Goal: Task Accomplishment & Management: Complete application form

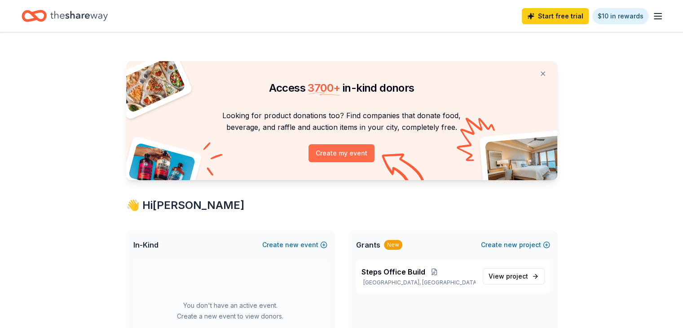
click at [355, 149] on button "Create my event" at bounding box center [341, 153] width 66 height 18
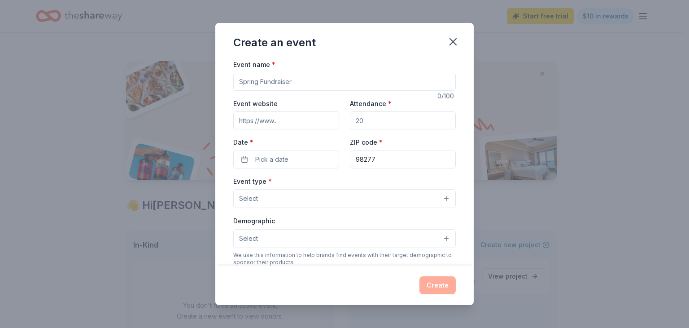
click at [289, 85] on input "Event name *" at bounding box center [344, 82] width 223 height 18
type input "Steps Fall Sip & Paint"
drag, startPoint x: 376, startPoint y: 118, endPoint x: 353, endPoint y: 120, distance: 23.5
click at [353, 120] on input "Attendance *" at bounding box center [403, 120] width 106 height 18
type input "35"
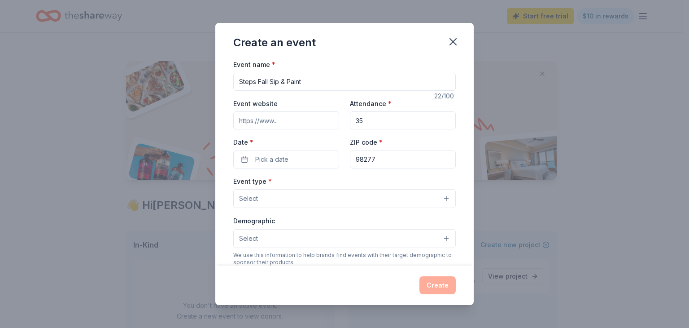
click at [292, 118] on input "Event website" at bounding box center [286, 120] width 106 height 18
paste input "https://givebutter.com/StepsSipAndPaint"
type input "https://givebutter.com/StepsSipAndPaint"
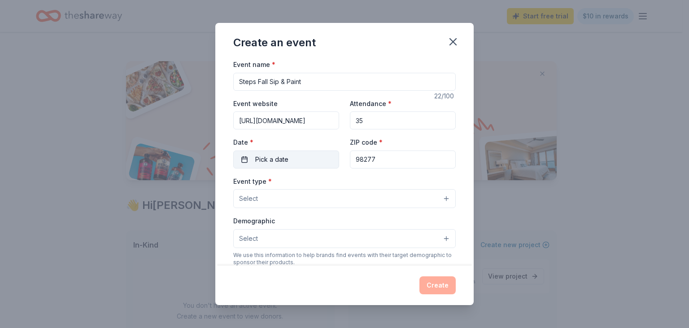
click at [258, 158] on span "Pick a date" at bounding box center [271, 159] width 33 height 11
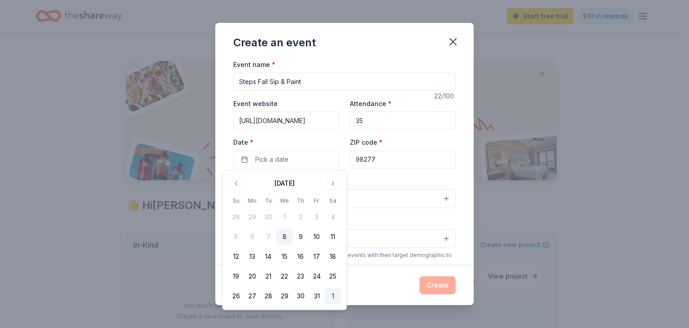
click at [335, 293] on button "1" at bounding box center [333, 296] width 16 height 16
click at [397, 178] on div "Event type * Select" at bounding box center [344, 192] width 223 height 33
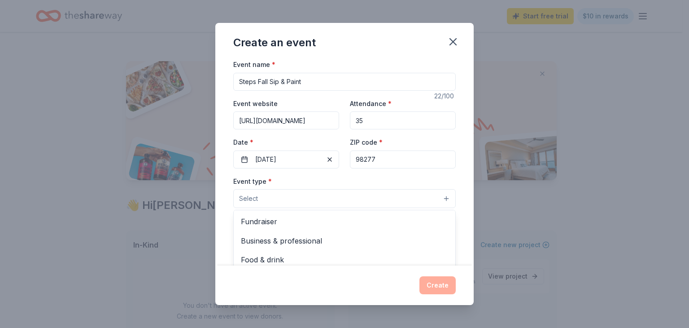
click at [375, 198] on button "Select" at bounding box center [344, 198] width 223 height 19
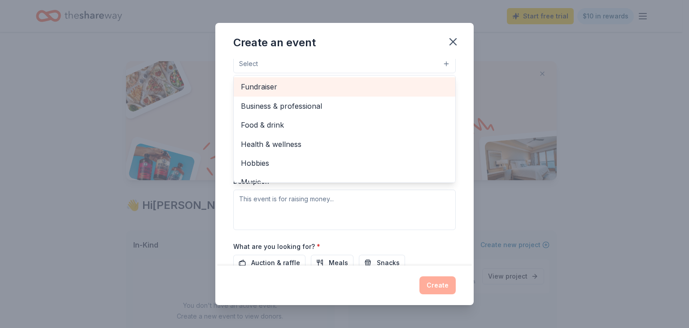
click at [296, 85] on span "Fundraiser" at bounding box center [344, 87] width 207 height 12
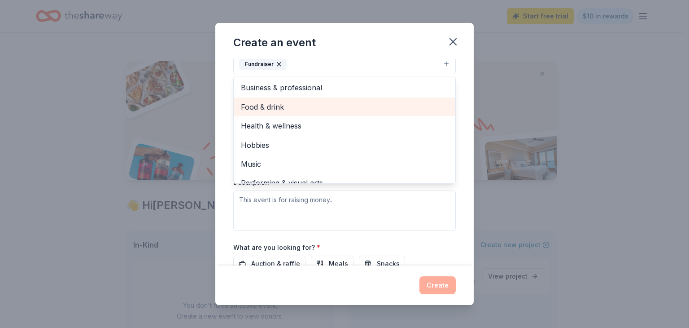
click at [302, 105] on span "Food & drink" at bounding box center [344, 107] width 207 height 12
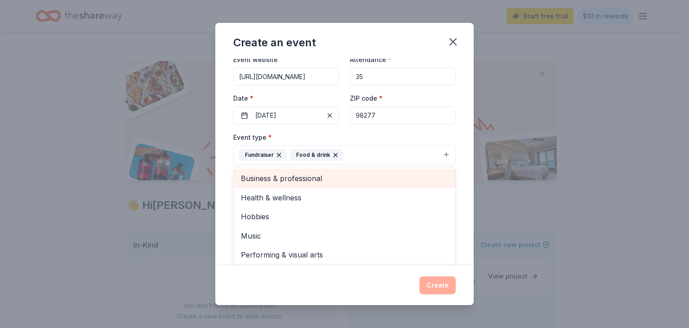
scroll to position [90, 0]
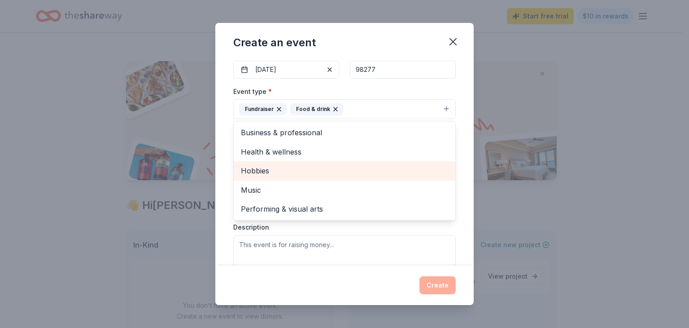
click at [297, 169] on span "Hobbies" at bounding box center [344, 171] width 207 height 12
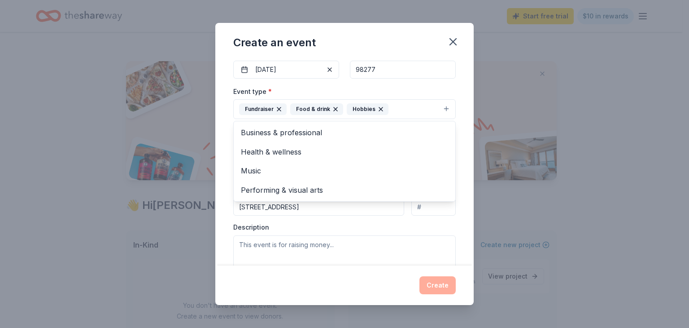
click at [378, 110] on icon "button" at bounding box center [381, 108] width 7 height 7
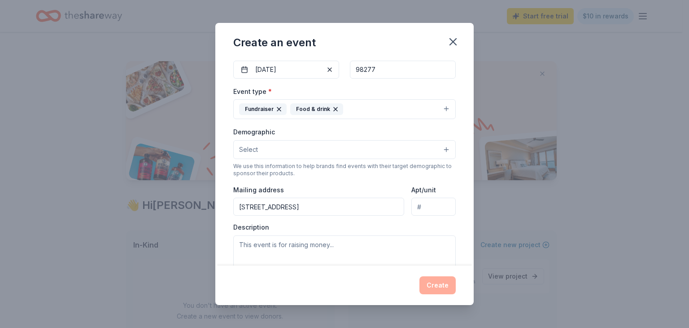
click at [255, 148] on span "Select" at bounding box center [248, 149] width 19 height 11
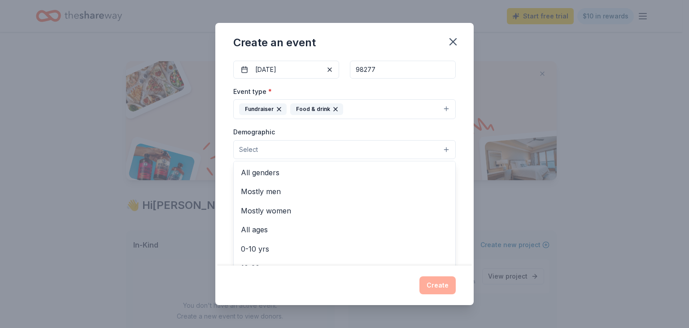
click at [354, 107] on div "Event type * Fundraiser Food & drink Demographic Select All genders Mostly men …" at bounding box center [344, 181] width 223 height 190
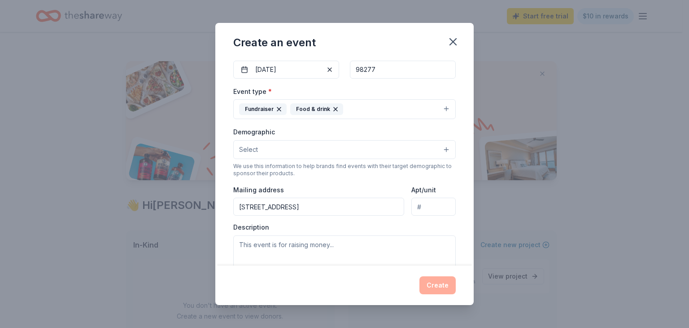
click at [440, 106] on button "Fundraiser Food & drink" at bounding box center [344, 109] width 223 height 20
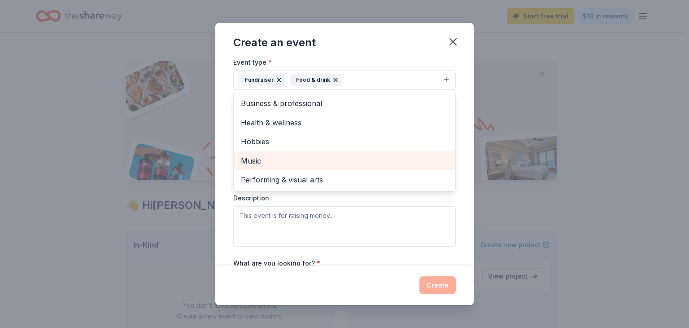
scroll to position [180, 0]
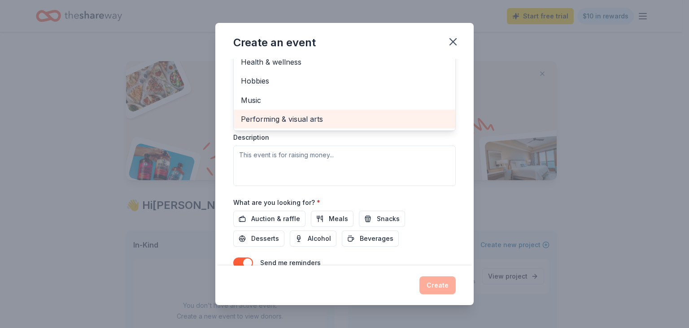
click at [300, 122] on span "Performing & visual arts" at bounding box center [344, 119] width 207 height 12
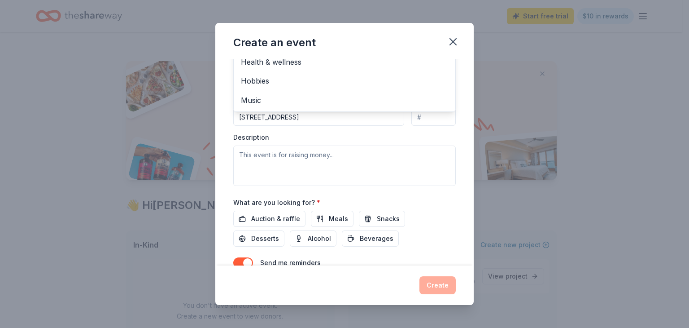
scroll to position [0, 0]
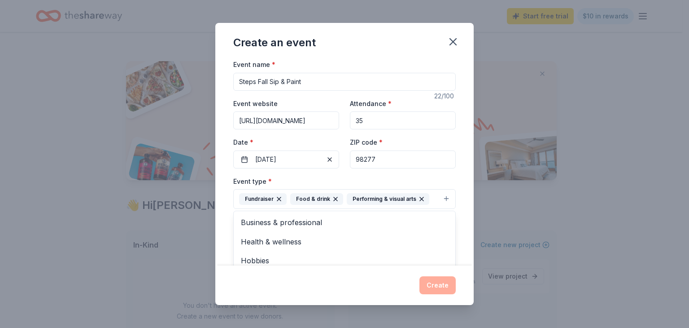
click at [465, 200] on div "Event name * Steps Fall Sip & Paint 22 /100 Event website https://givebutter.co…" at bounding box center [344, 162] width 259 height 206
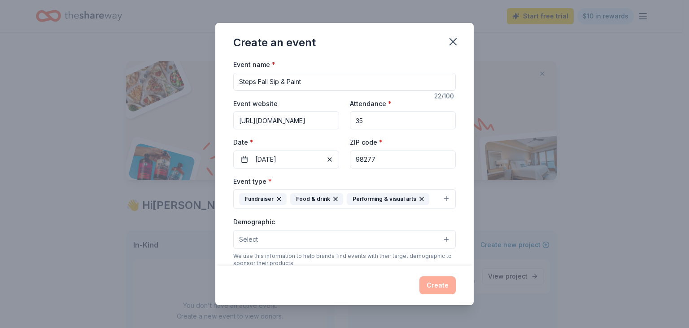
click at [418, 233] on button "Select" at bounding box center [344, 239] width 223 height 19
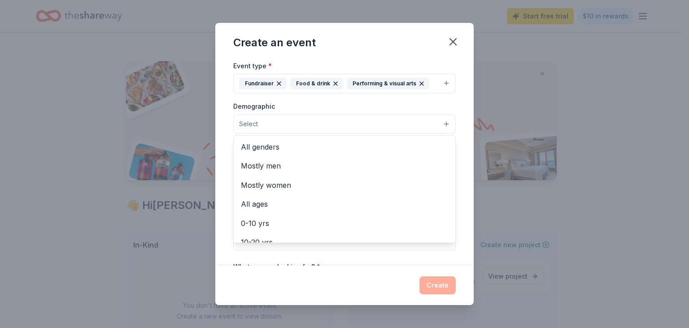
scroll to position [135, 0]
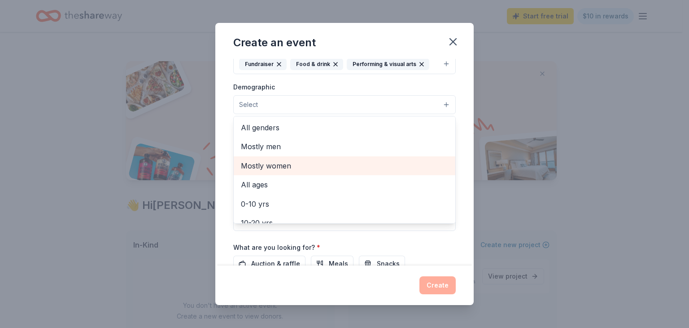
click at [267, 165] on span "Mostly women" at bounding box center [344, 166] width 207 height 12
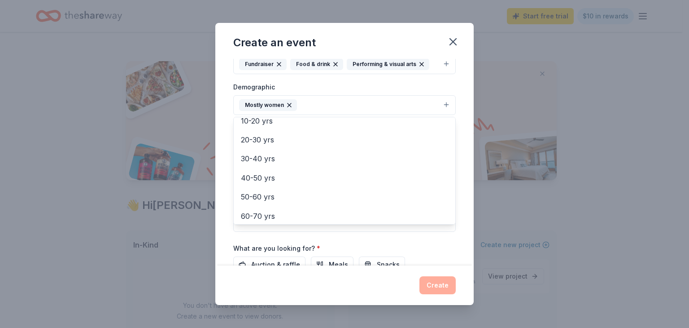
scroll to position [90, 0]
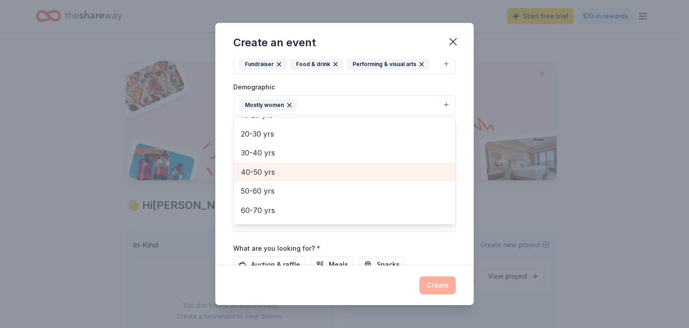
click at [267, 170] on span "40-50 yrs" at bounding box center [344, 172] width 207 height 12
click at [267, 170] on span "50-60 yrs" at bounding box center [344, 172] width 207 height 12
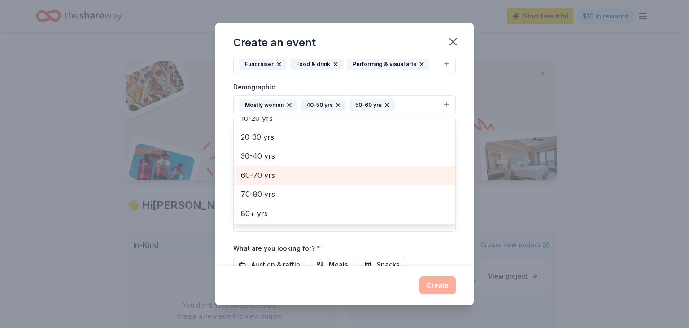
click at [266, 176] on span "60-70 yrs" at bounding box center [344, 175] width 207 height 12
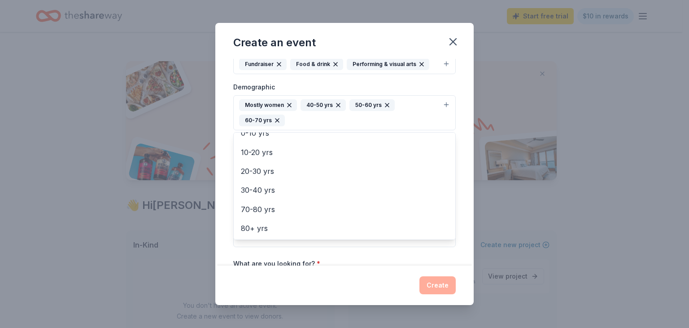
click at [222, 186] on div "Event name * Steps Fall Sip & Paint 22 /100 Event website https://givebutter.co…" at bounding box center [344, 162] width 259 height 206
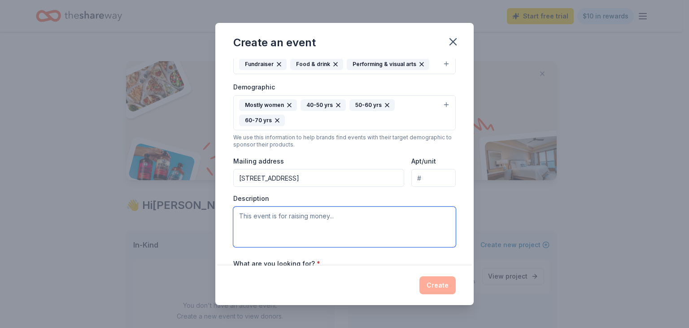
click at [255, 214] on textarea at bounding box center [344, 226] width 223 height 40
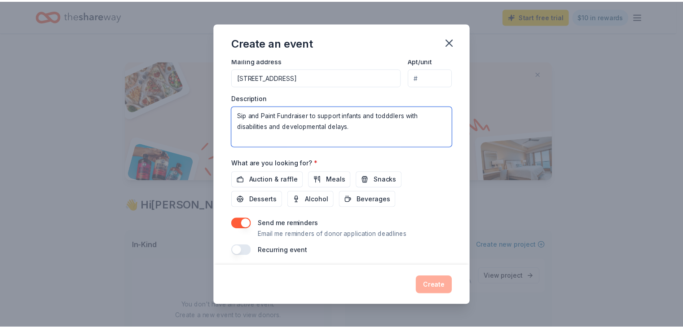
scroll to position [239, 0]
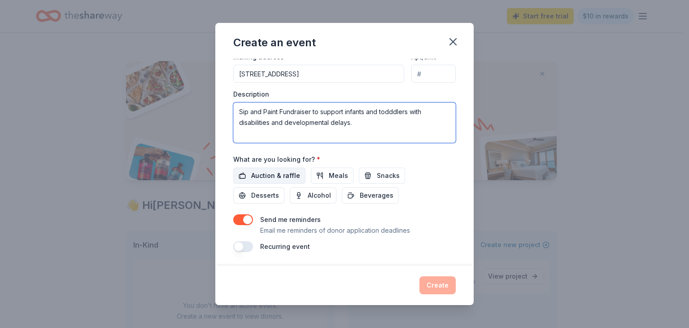
type textarea "Sip and Paint Fundraiser to support infants and todddlers with disabilities and…"
click at [287, 174] on span "Auction & raffle" at bounding box center [275, 175] width 49 height 11
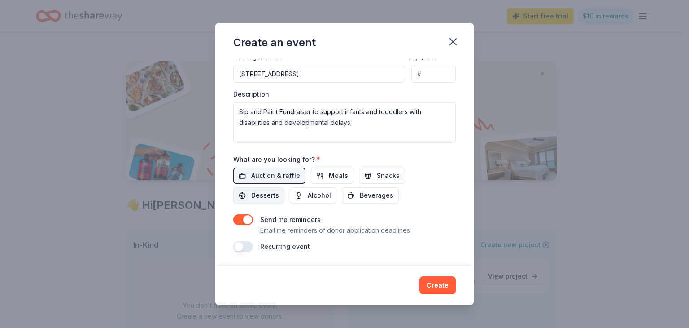
click at [271, 198] on span "Desserts" at bounding box center [265, 195] width 28 height 11
click at [384, 176] on span "Snacks" at bounding box center [388, 175] width 23 height 11
click at [262, 190] on span "Desserts" at bounding box center [265, 195] width 28 height 11
click at [443, 282] on button "Create" at bounding box center [438, 285] width 36 height 18
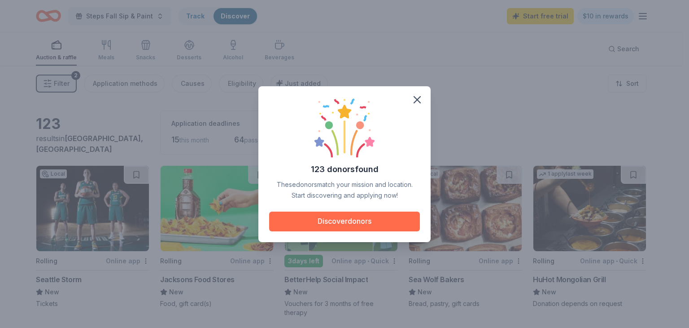
click at [369, 223] on button "Discover donors" at bounding box center [344, 221] width 151 height 20
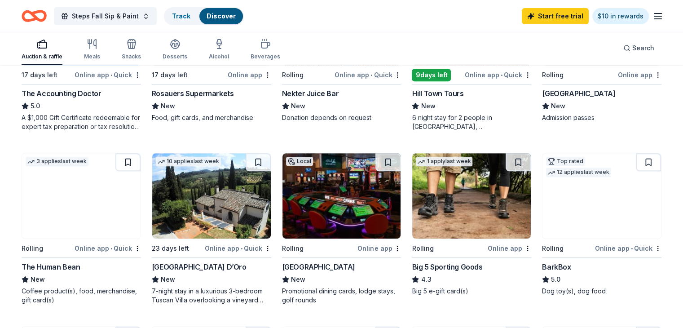
scroll to position [449, 0]
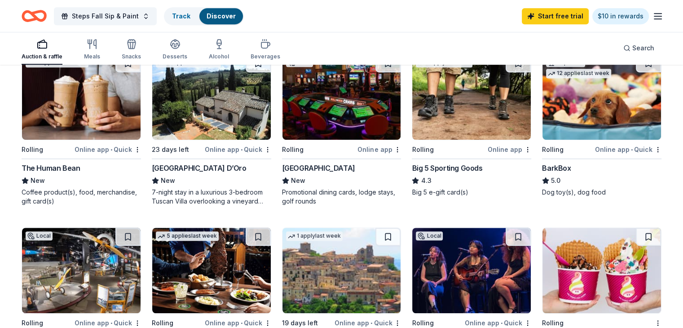
click at [342, 129] on img at bounding box center [341, 96] width 119 height 85
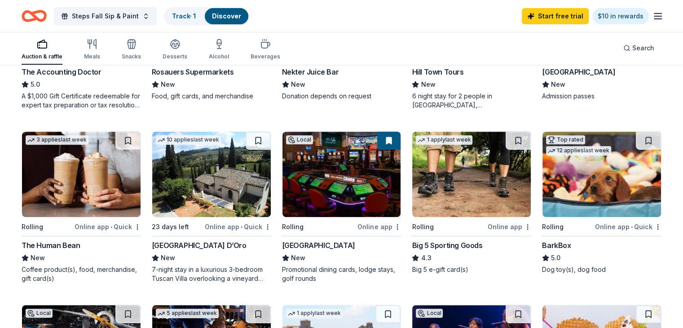
scroll to position [359, 0]
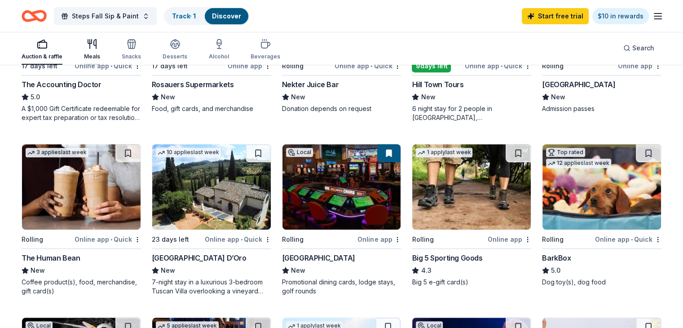
click at [96, 48] on icon "button" at bounding box center [95, 44] width 2 height 9
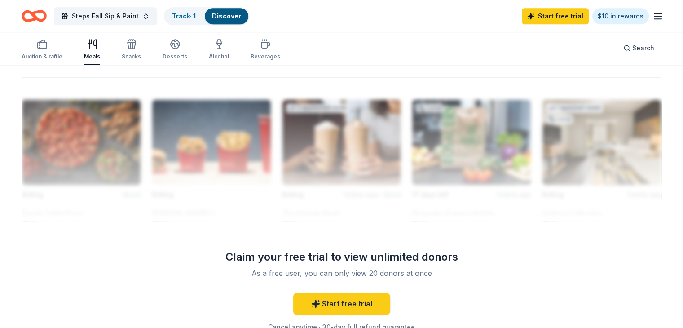
scroll to position [584, 0]
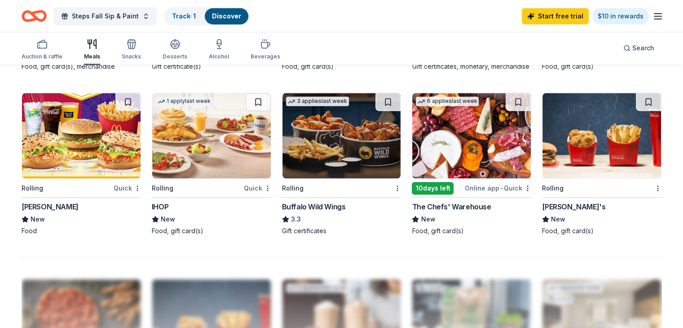
click at [232, 158] on img at bounding box center [211, 135] width 119 height 85
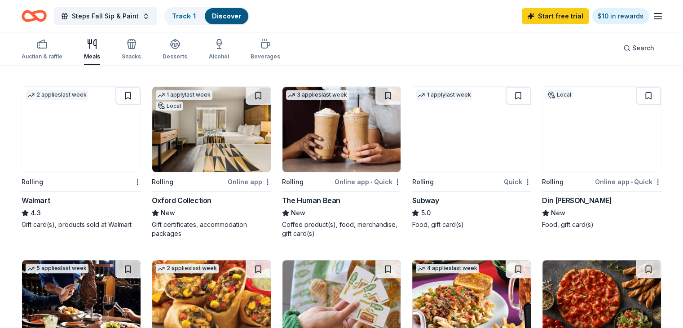
scroll to position [224, 0]
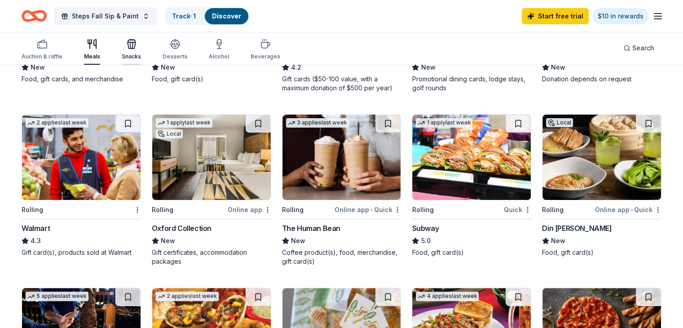
click at [136, 38] on button "Snacks" at bounding box center [131, 50] width 19 height 30
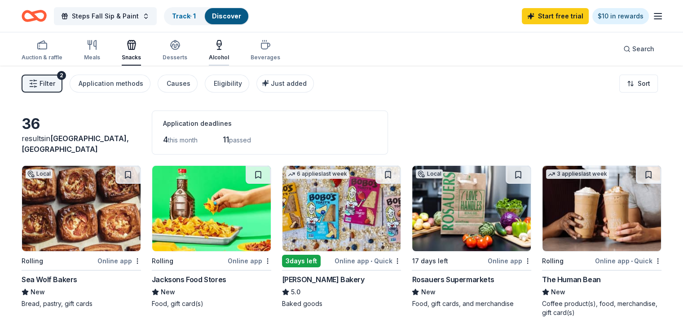
click at [224, 44] on icon "button" at bounding box center [219, 45] width 11 height 11
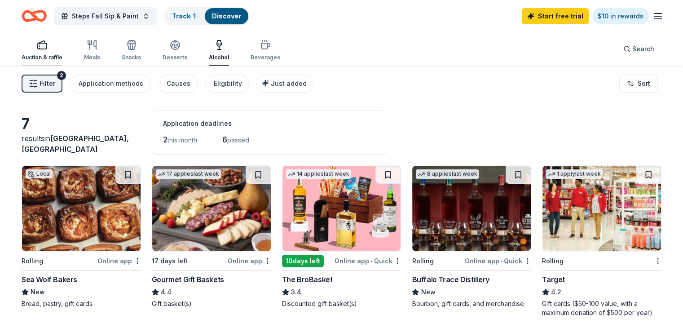
click at [48, 50] on icon "button" at bounding box center [42, 45] width 11 height 11
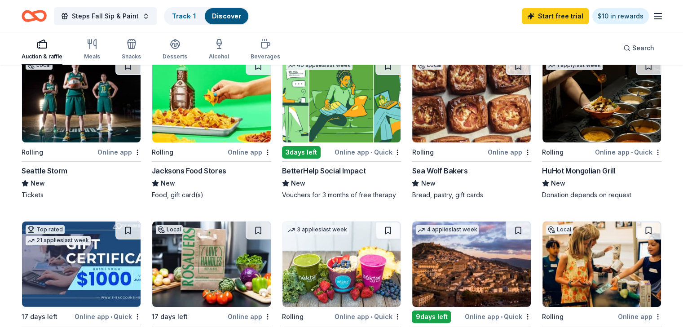
scroll to position [135, 0]
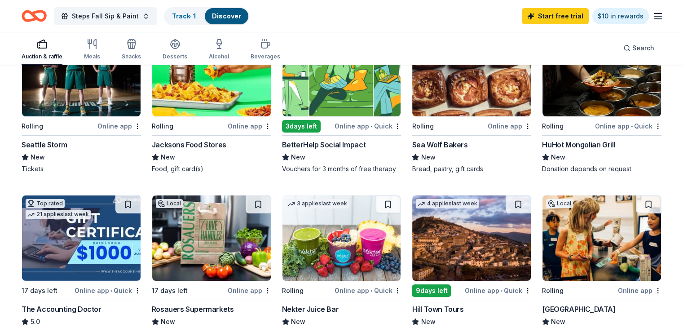
click at [118, 84] on img at bounding box center [81, 73] width 119 height 85
click at [343, 109] on img at bounding box center [341, 73] width 119 height 85
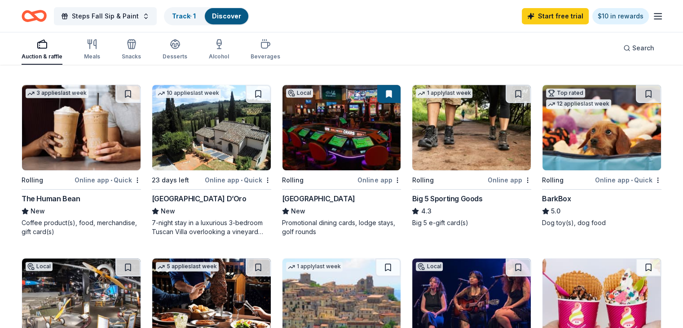
scroll to position [449, 0]
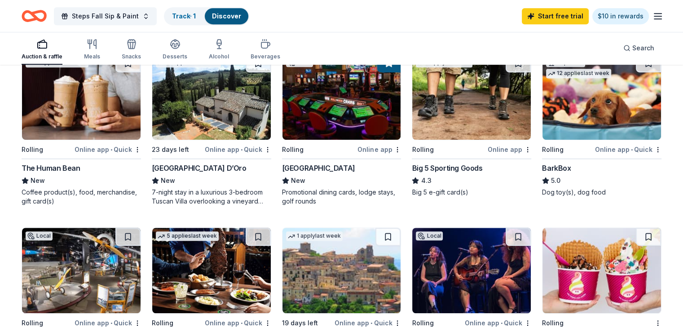
click at [464, 127] on img at bounding box center [471, 96] width 119 height 85
click at [459, 119] on img at bounding box center [471, 96] width 119 height 85
click at [428, 173] on div "Big 5 Sporting Goods" at bounding box center [447, 167] width 70 height 11
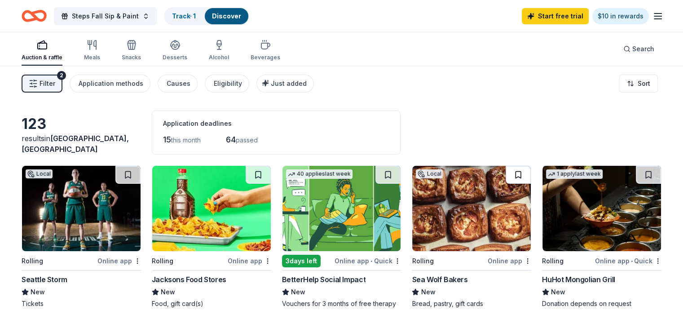
scroll to position [0, 0]
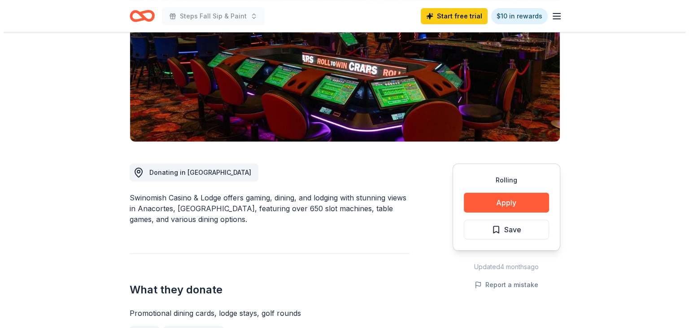
scroll to position [180, 0]
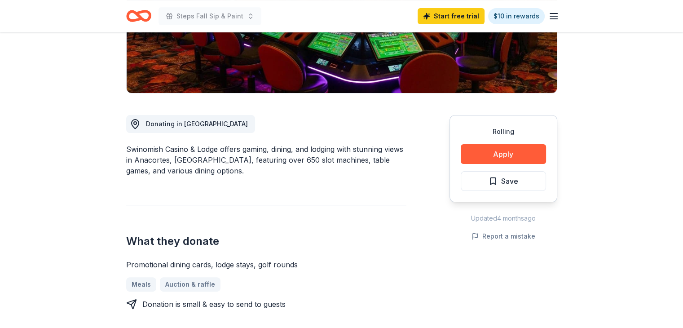
click at [494, 164] on div "Rolling Apply Save" at bounding box center [503, 158] width 108 height 87
click at [496, 154] on button "Apply" at bounding box center [503, 154] width 85 height 20
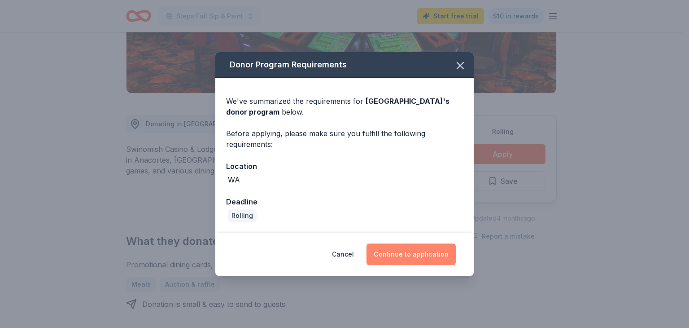
click at [415, 257] on button "Continue to application" at bounding box center [411, 254] width 89 height 22
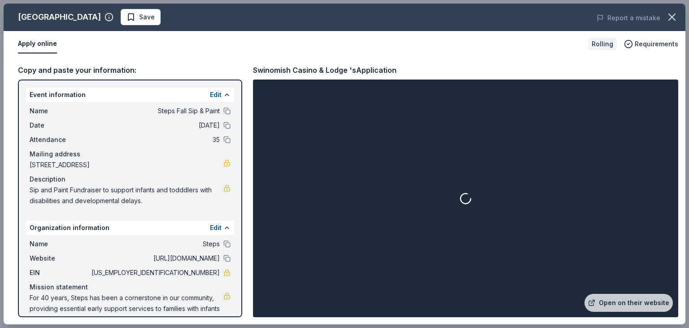
scroll to position [19, 0]
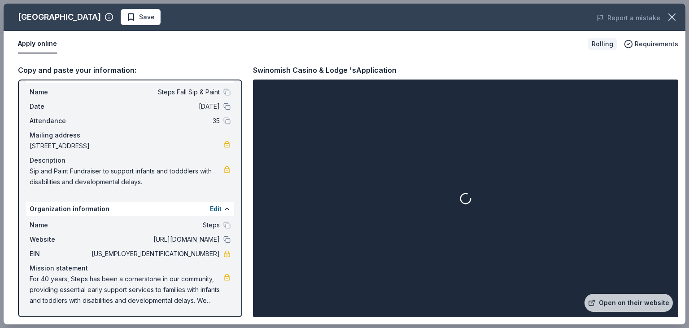
click at [197, 290] on span "For 40 years, Steps has been a cornerstone in our community, providing essentia…" at bounding box center [127, 289] width 194 height 32
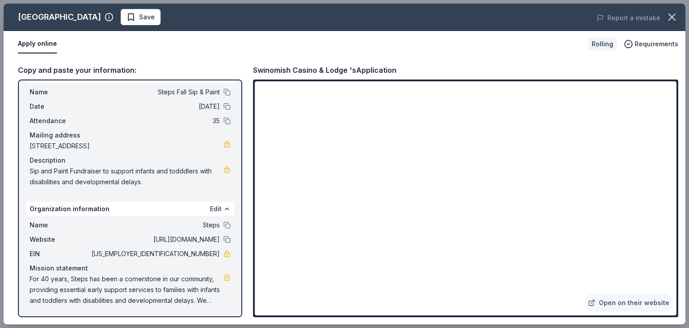
click at [210, 207] on button "Edit" at bounding box center [216, 208] width 12 height 11
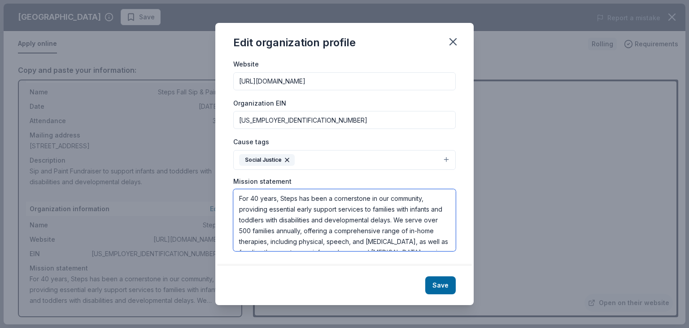
scroll to position [0, 0]
click at [430, 277] on button "Save" at bounding box center [441, 285] width 31 height 18
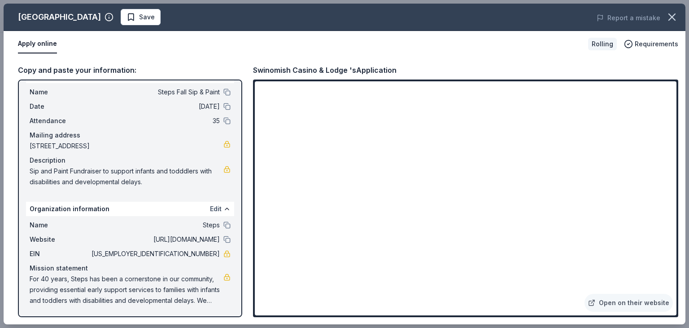
click at [211, 209] on button "Edit" at bounding box center [216, 208] width 12 height 11
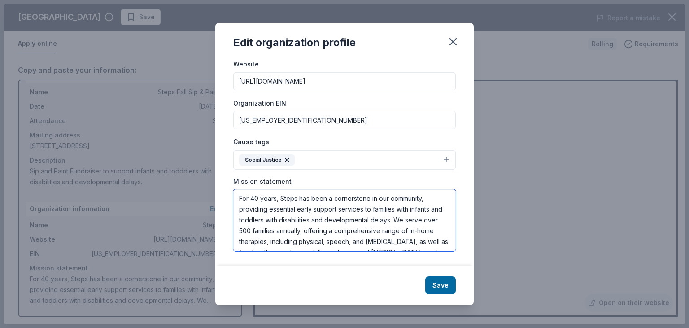
click at [332, 228] on textarea "For 40 years, Steps has been a cornerstone in our community, providing essentia…" at bounding box center [344, 220] width 223 height 62
drag, startPoint x: 309, startPoint y: 242, endPoint x: 233, endPoint y: 182, distance: 96.9
click at [233, 182] on div "Changes made here will be reflected on your Account. Organization name Steps ZI…" at bounding box center [344, 162] width 259 height 206
paste textarea "Taking steps together with families to nurture each child's unique strengths th…"
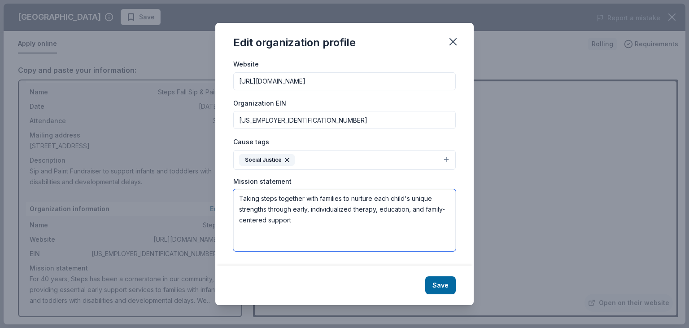
click at [241, 209] on textarea "Taking steps together with families to nurture each child's unique strengths th…" at bounding box center [344, 220] width 223 height 62
click at [316, 219] on textarea "Taking steps together with families to nurture each child's unique strengths th…" at bounding box center [344, 220] width 223 height 62
paste textarea "A world where children of all abilities and their families have access to the k…"
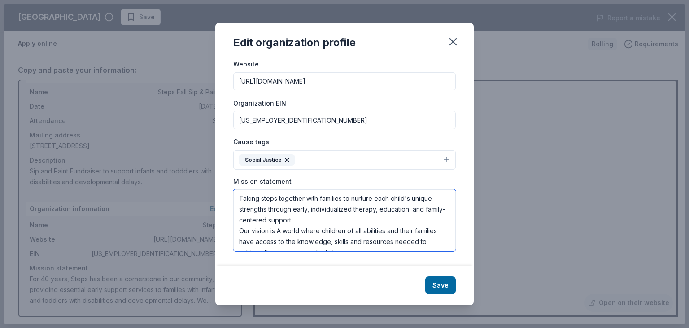
scroll to position [5, 0]
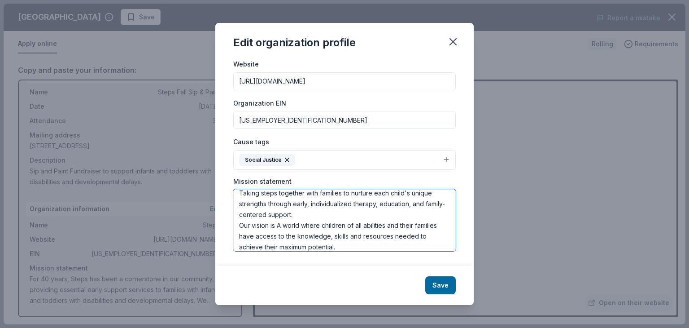
click at [279, 227] on textarea "Taking steps together with families to nurture each child's unique strengths th…" at bounding box center [344, 220] width 223 height 62
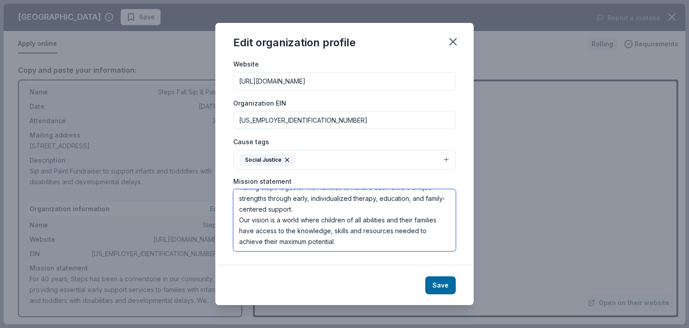
scroll to position [0, 0]
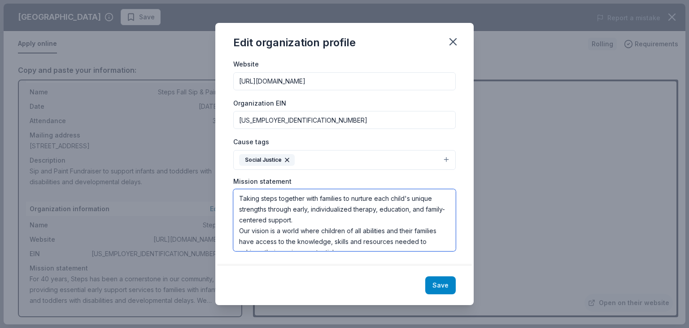
type textarea "Taking steps together with families to nurture each child's unique strengths th…"
click at [439, 282] on button "Save" at bounding box center [441, 285] width 31 height 18
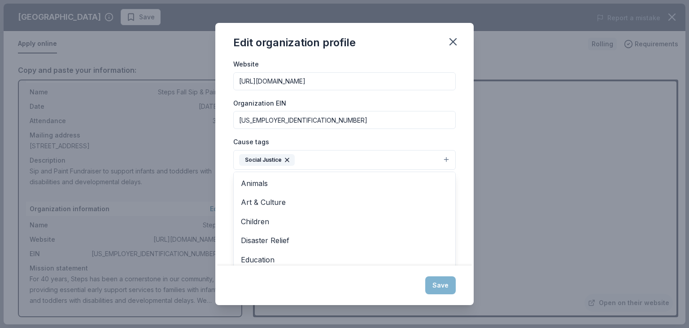
click at [439, 161] on button "Social Justice" at bounding box center [344, 160] width 223 height 20
click at [283, 219] on span "Children" at bounding box center [344, 221] width 207 height 12
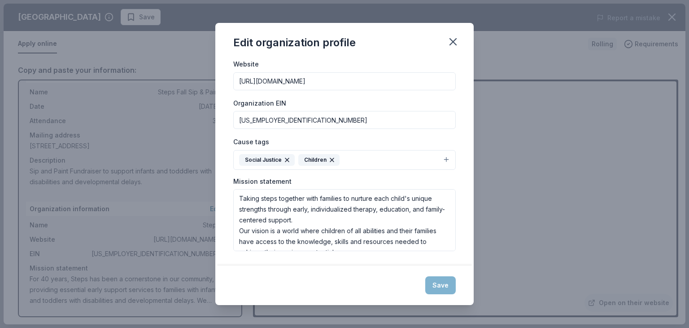
click at [286, 160] on icon "button" at bounding box center [287, 160] width 4 height 4
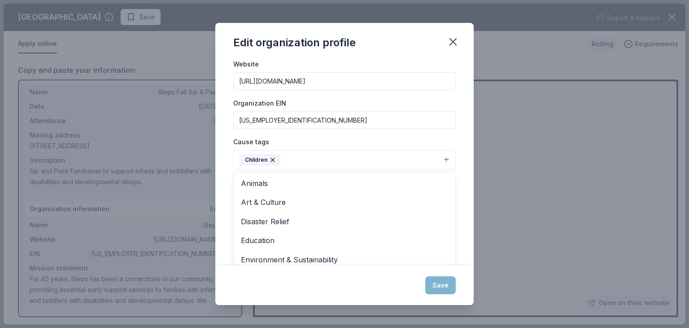
click at [438, 158] on button "Children" at bounding box center [344, 160] width 223 height 20
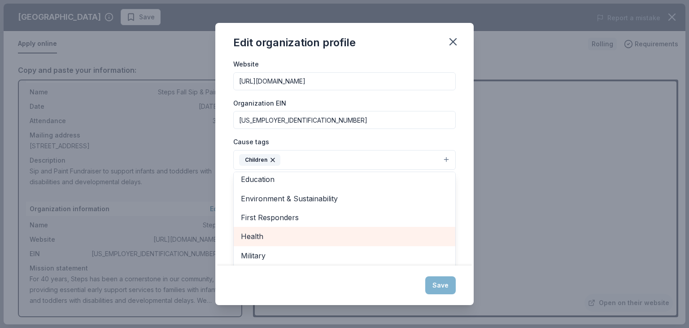
click at [355, 241] on span "Health" at bounding box center [344, 236] width 207 height 12
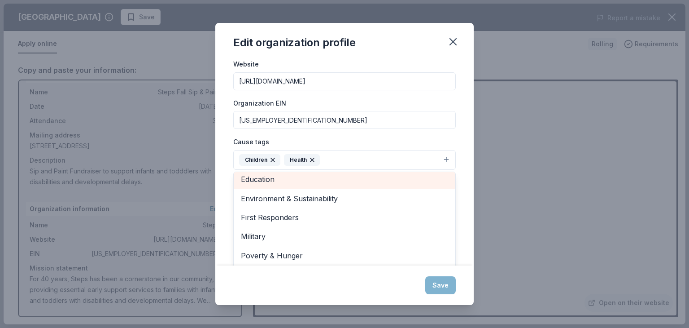
scroll to position [40, 0]
click at [283, 184] on span "Education" at bounding box center [344, 182] width 207 height 12
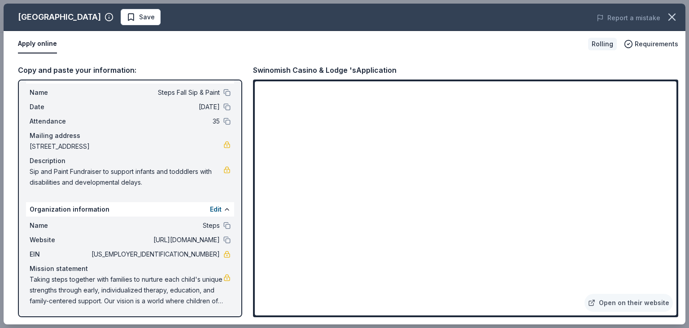
scroll to position [19, 0]
click at [212, 206] on button "Edit" at bounding box center [216, 208] width 12 height 11
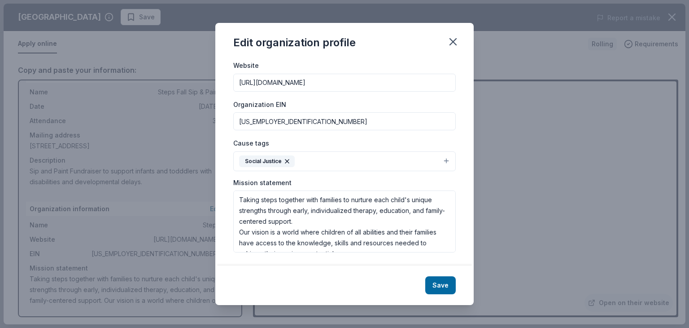
scroll to position [94, 0]
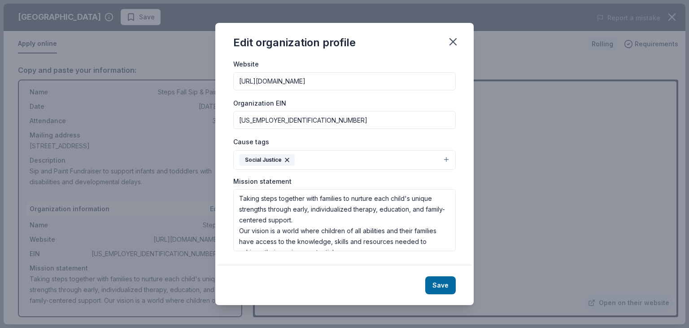
click at [438, 158] on button "Social Justice" at bounding box center [344, 160] width 223 height 20
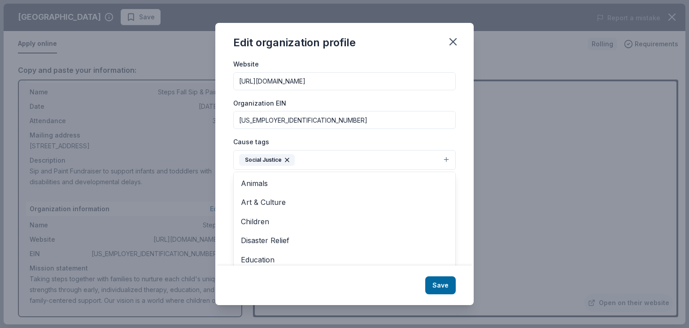
click at [284, 158] on icon "button" at bounding box center [287, 159] width 7 height 7
click at [420, 162] on button "Select" at bounding box center [344, 159] width 223 height 19
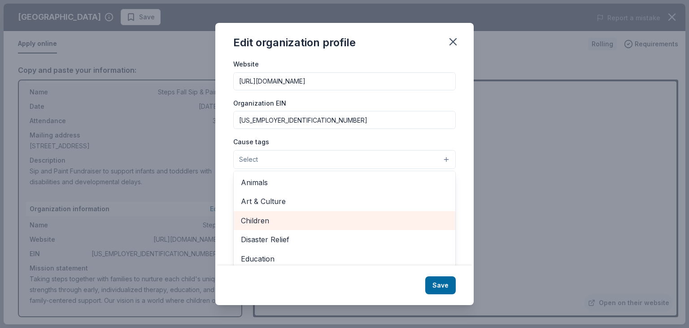
click at [305, 217] on span "Children" at bounding box center [344, 221] width 207 height 12
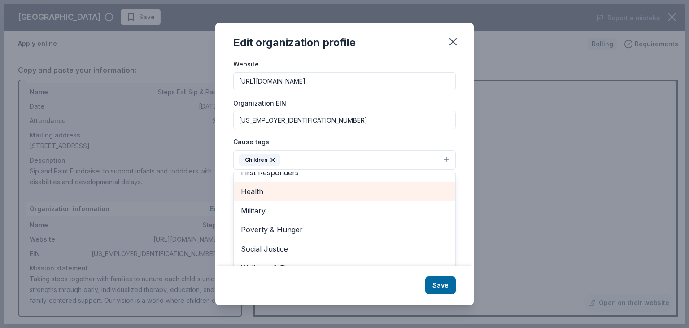
click at [291, 192] on span "Health" at bounding box center [344, 191] width 207 height 12
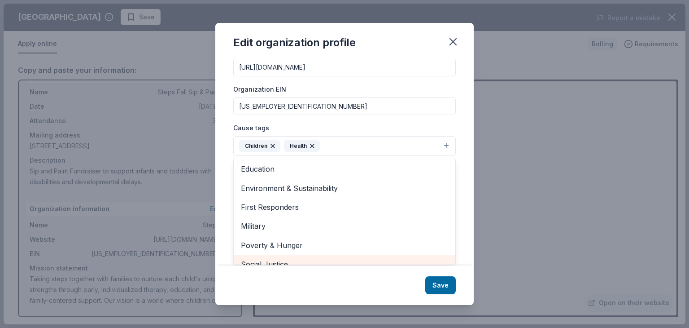
scroll to position [42, 0]
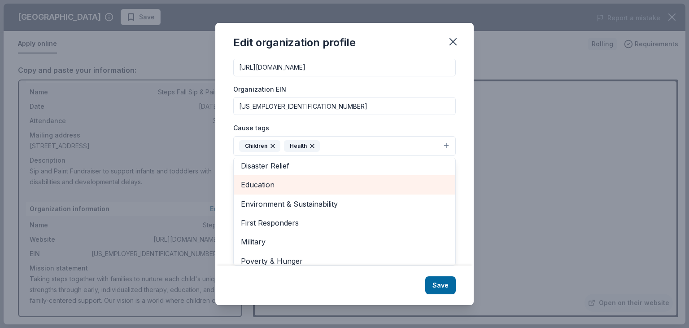
click at [272, 190] on div "Education" at bounding box center [345, 184] width 222 height 19
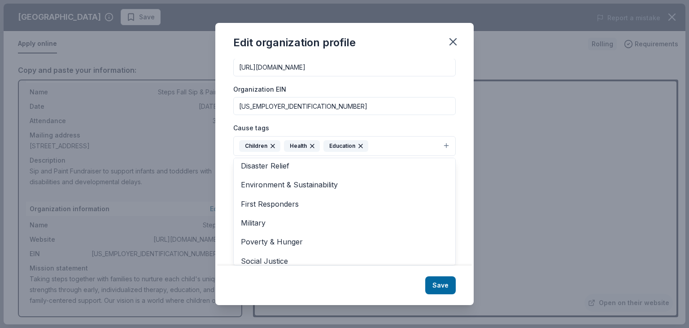
click at [438, 286] on div "Edit organization profile Changes made here will be reflected on your Account. …" at bounding box center [344, 164] width 259 height 282
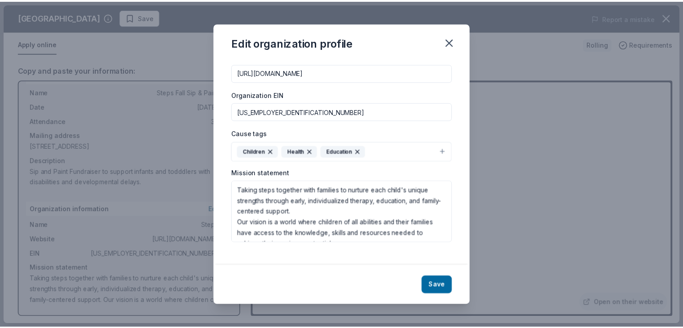
scroll to position [94, 0]
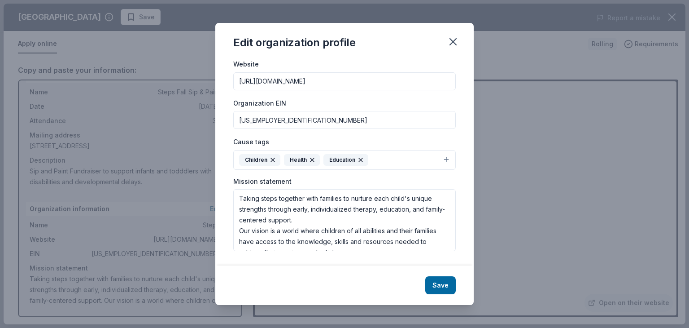
click at [438, 286] on button "Save" at bounding box center [441, 285] width 31 height 18
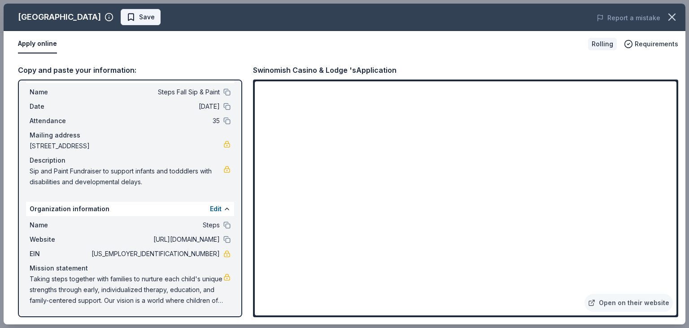
click at [149, 17] on span "Save" at bounding box center [141, 17] width 28 height 11
click at [673, 20] on icon "button" at bounding box center [672, 17] width 13 height 13
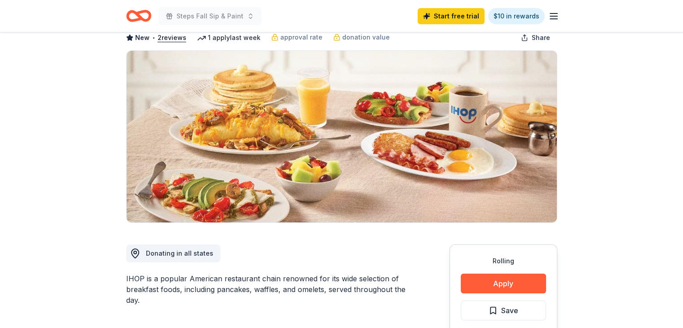
scroll to position [224, 0]
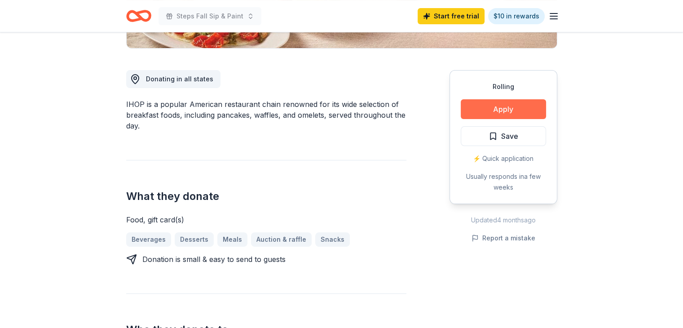
click at [490, 110] on button "Apply" at bounding box center [503, 109] width 85 height 20
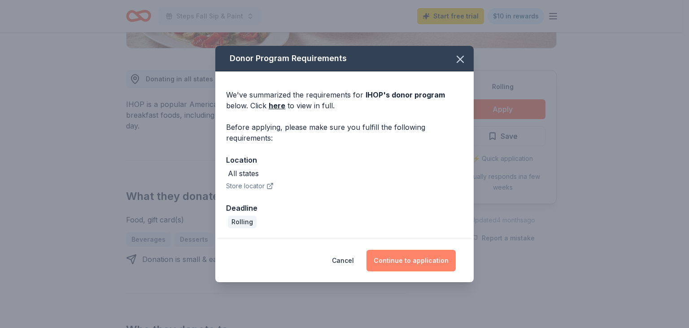
click at [386, 257] on button "Continue to application" at bounding box center [411, 261] width 89 height 22
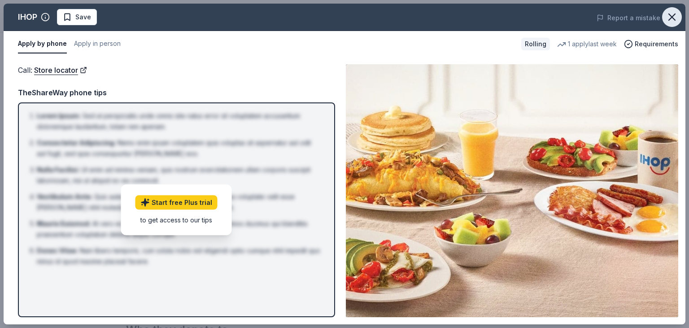
click at [668, 15] on icon "button" at bounding box center [672, 17] width 13 height 13
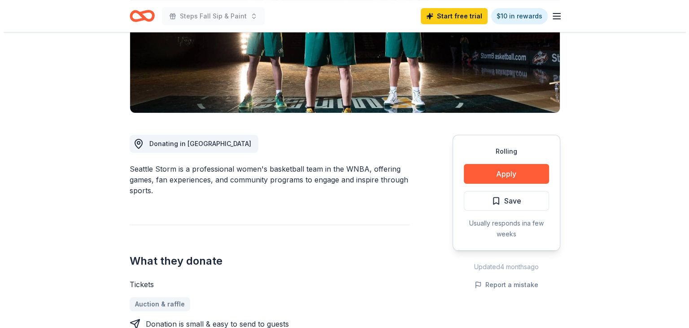
scroll to position [224, 0]
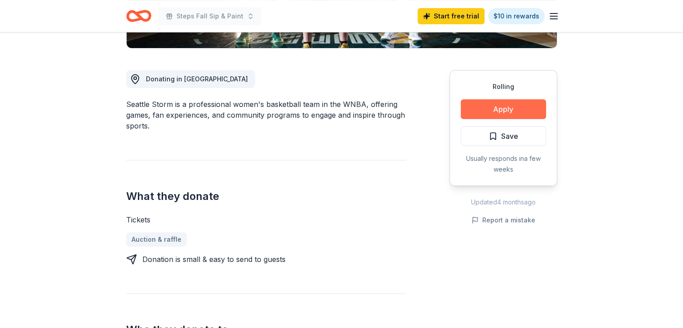
click at [481, 114] on button "Apply" at bounding box center [503, 109] width 85 height 20
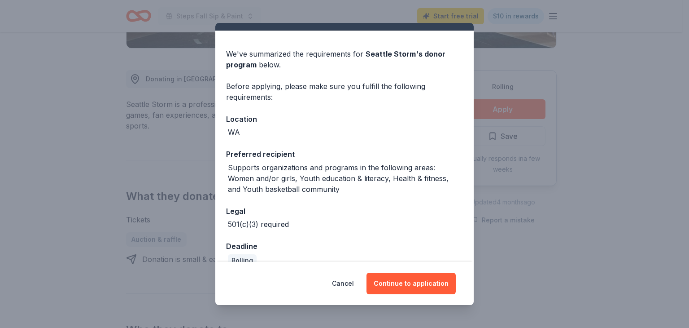
scroll to position [33, 0]
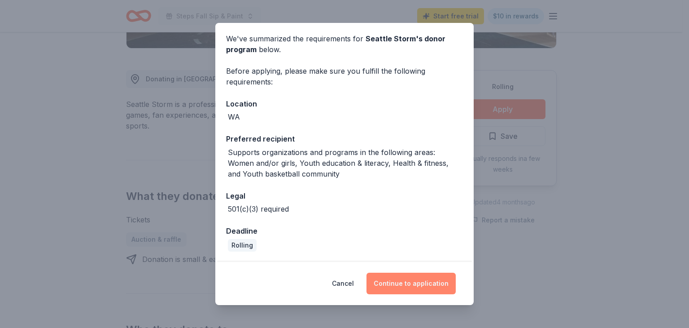
click at [406, 284] on button "Continue to application" at bounding box center [411, 283] width 89 height 22
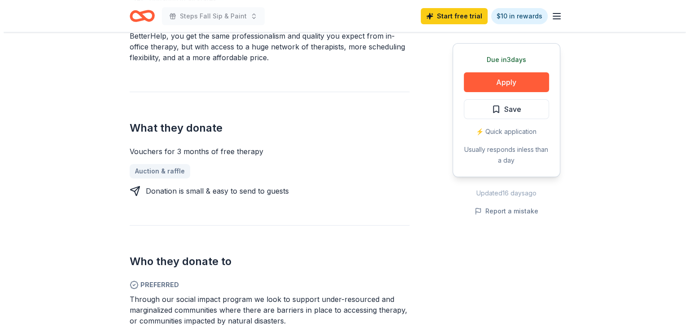
scroll to position [359, 0]
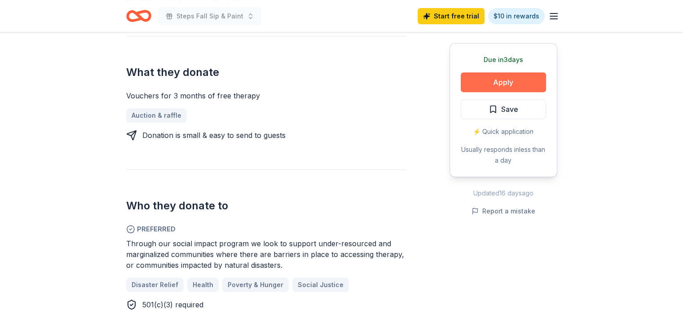
click at [522, 83] on button "Apply" at bounding box center [503, 82] width 85 height 20
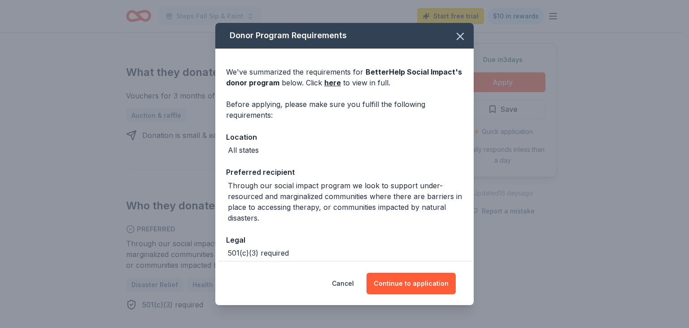
scroll to position [44, 0]
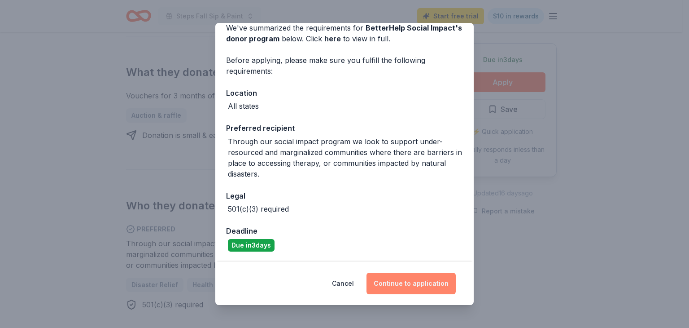
click at [406, 280] on button "Continue to application" at bounding box center [411, 283] width 89 height 22
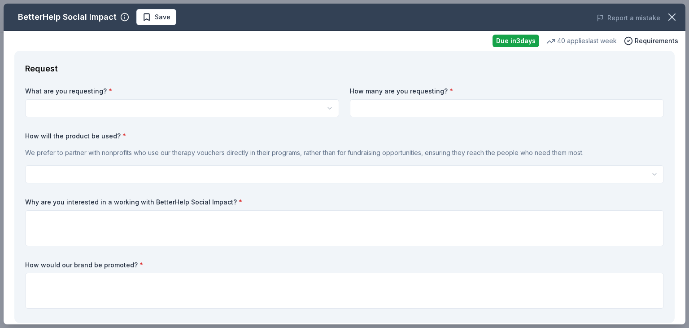
scroll to position [0, 0]
click at [208, 110] on html "Steps Fall Sip & Paint Start free trial $10 in rewards Due in 3 days Share Bett…" at bounding box center [344, 164] width 689 height 328
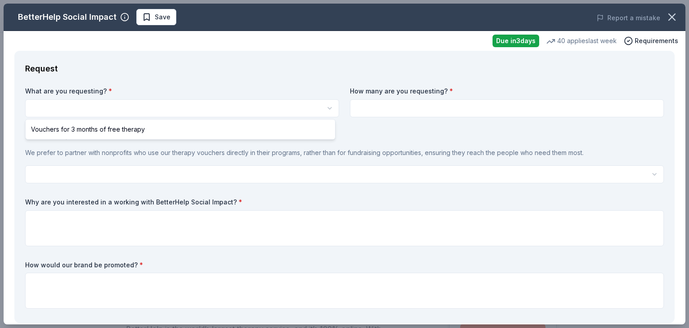
select select "Vouchers for 3 months of free therapy"
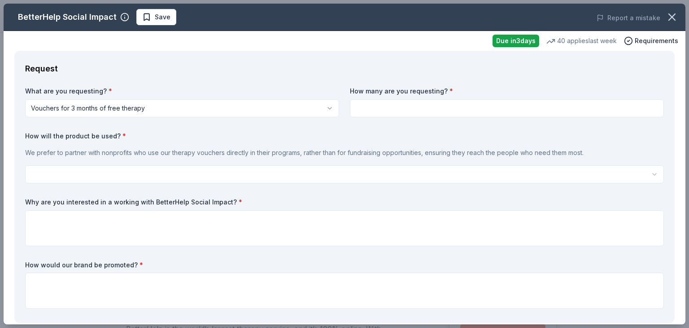
click at [429, 111] on input at bounding box center [507, 108] width 314 height 18
type input "1"
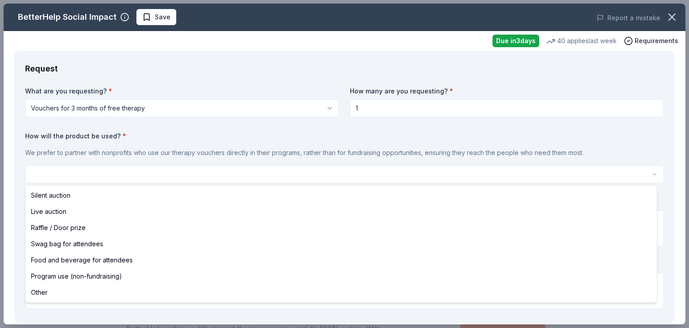
click at [162, 174] on html "Steps Fall Sip & Paint Save Apply Due in 3 days Share BetterHelp Social Impact …" at bounding box center [344, 164] width 689 height 328
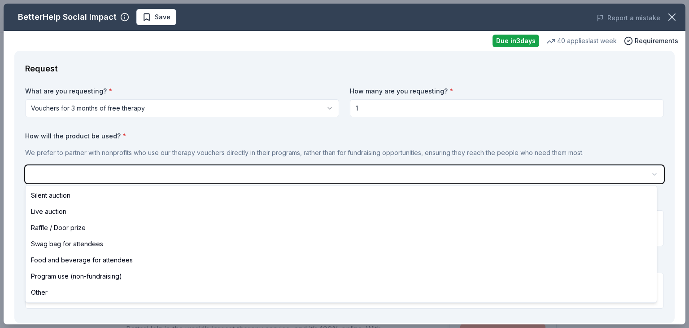
click at [288, 132] on html "Steps Fall Sip & Paint Save Apply Due in 3 days Share BetterHelp Social Impact …" at bounding box center [344, 164] width 689 height 328
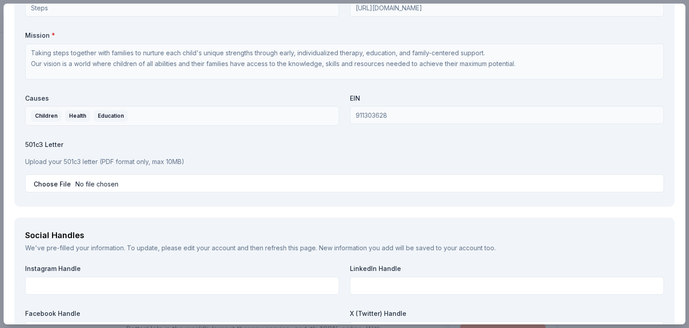
scroll to position [853, 0]
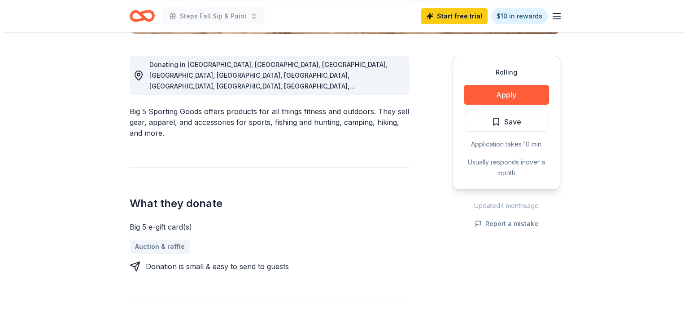
scroll to position [224, 0]
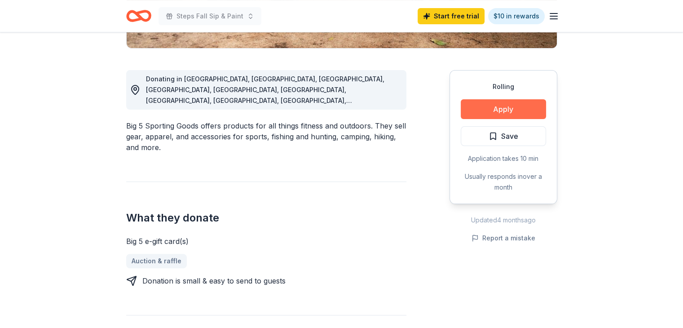
click at [512, 111] on button "Apply" at bounding box center [503, 109] width 85 height 20
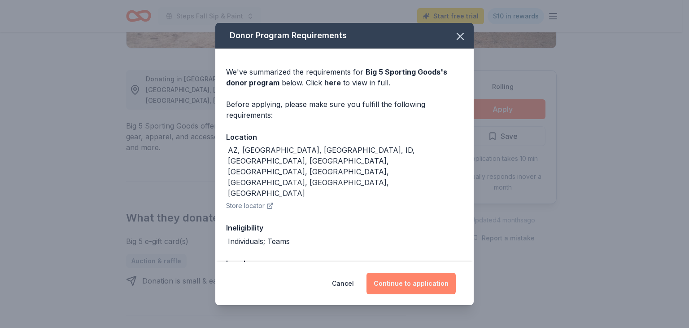
click at [431, 281] on button "Continue to application" at bounding box center [411, 283] width 89 height 22
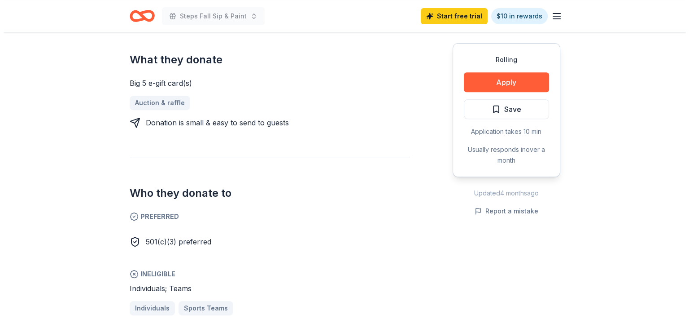
scroll to position [359, 0]
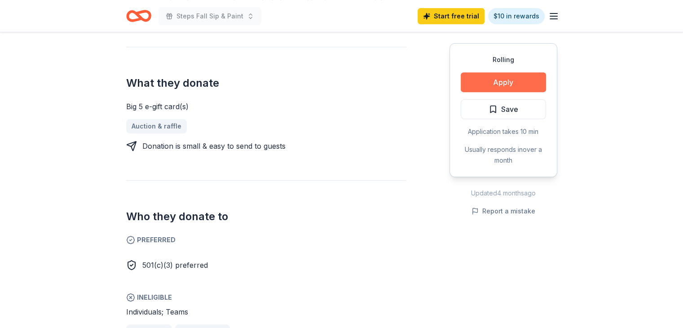
click at [491, 85] on button "Apply" at bounding box center [503, 82] width 85 height 20
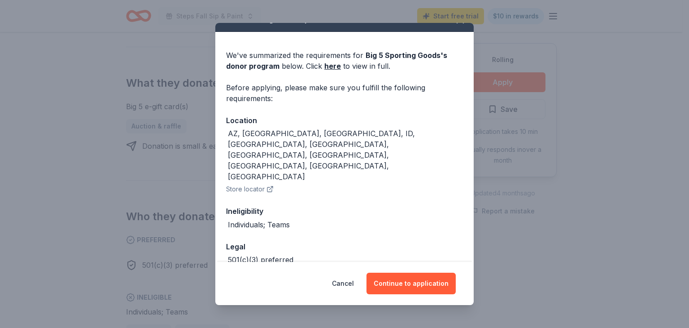
scroll to position [24, 0]
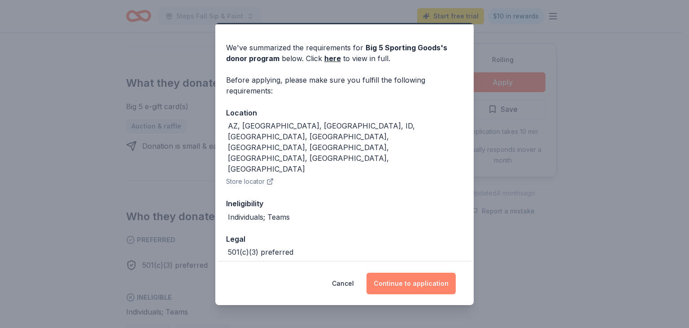
click at [401, 274] on button "Continue to application" at bounding box center [411, 283] width 89 height 22
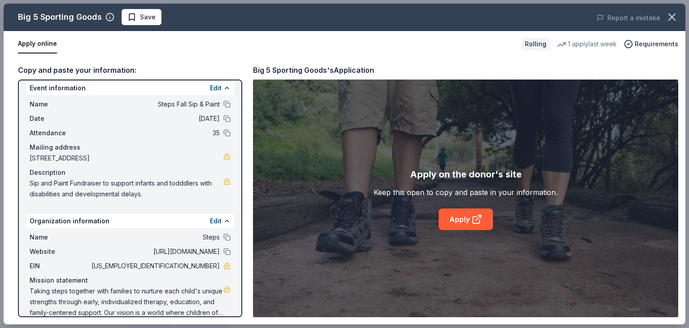
scroll to position [0, 0]
